Goal: Find specific page/section: Find specific page/section

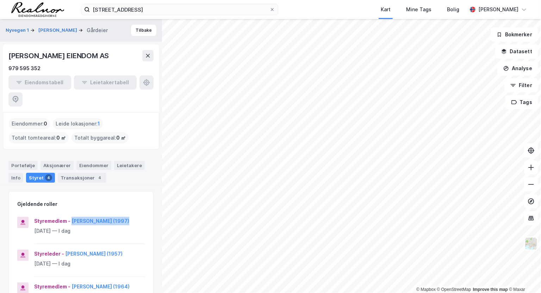
scroll to position [64, 0]
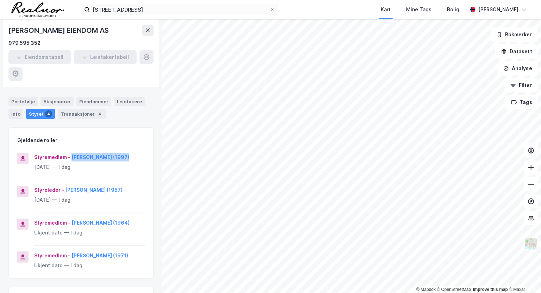
drag, startPoint x: 121, startPoint y: 29, endPoint x: 79, endPoint y: 30, distance: 42.3
click at [79, 30] on div "[PERSON_NAME] EIENDOM AS" at bounding box center [80, 30] width 145 height 11
click at [148, 97] on div "Portefølje Aksjonærer Eiendommer Leietakere Info Styret 4 Transaksjoner 4" at bounding box center [80, 108] width 145 height 22
click at [145, 56] on div "Eiendomstabell Leietakertabell" at bounding box center [80, 65] width 145 height 31
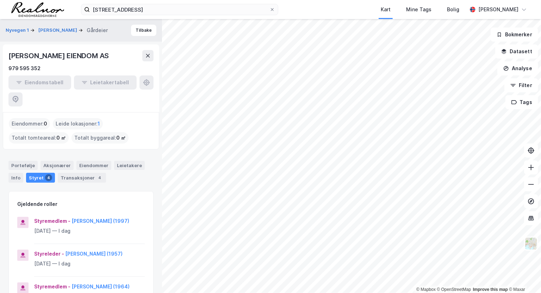
click at [144, 81] on div "Eiendomstabell Leietakertabell" at bounding box center [80, 90] width 145 height 31
click at [22, 55] on div "[PERSON_NAME] EIENDOM AS" at bounding box center [59, 55] width 102 height 11
copy div "[PERSON_NAME] EIENDOM AS"
